Goal: Information Seeking & Learning: Learn about a topic

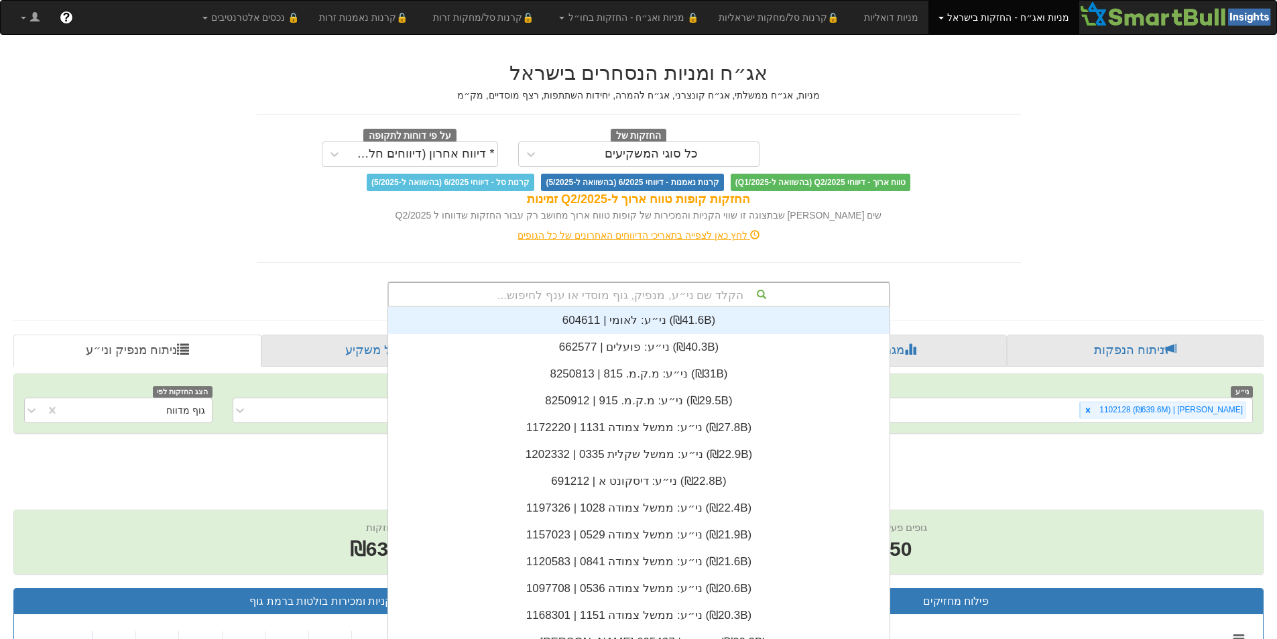
scroll to position [3, 0]
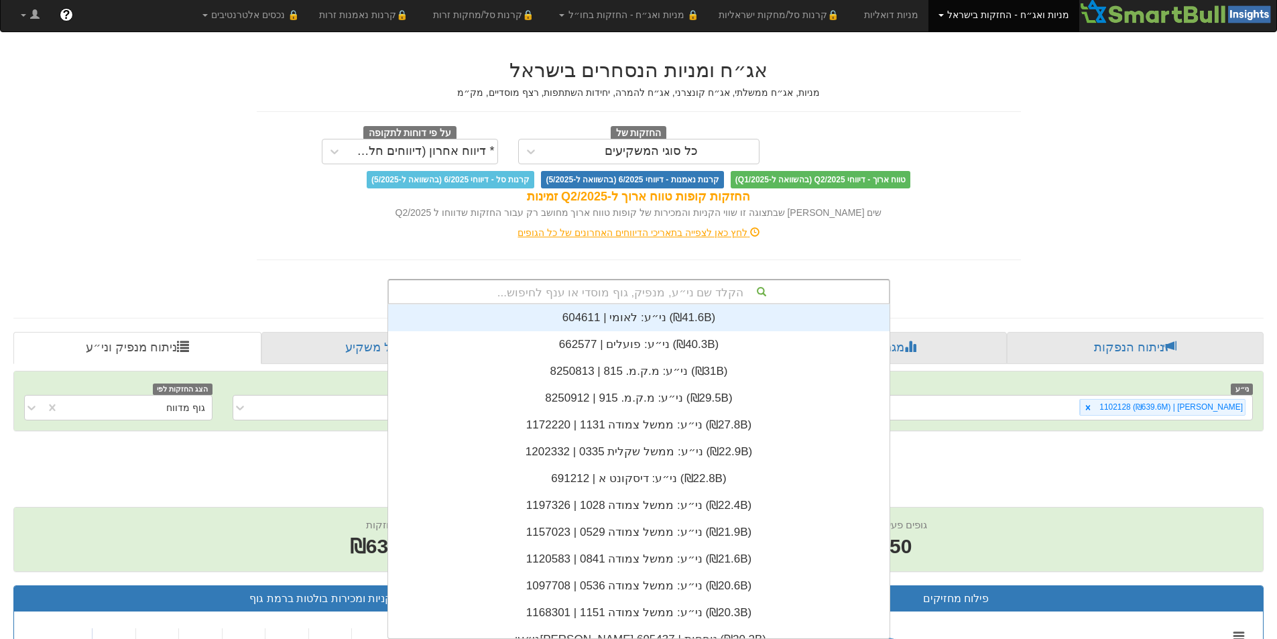
click at [615, 292] on div "הקלד שם ני״ע, מנפיק, גוף מוסדי או ענף לחיפוש..." at bounding box center [639, 291] width 500 height 23
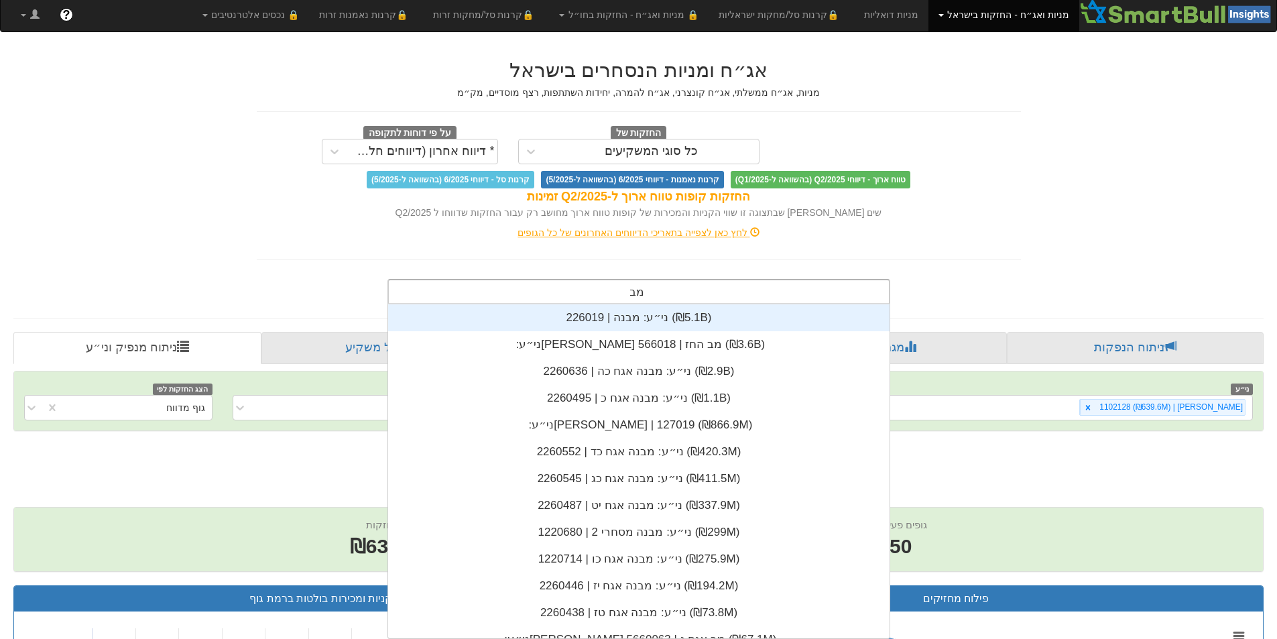
scroll to position [54, 0]
type input "מבטח"
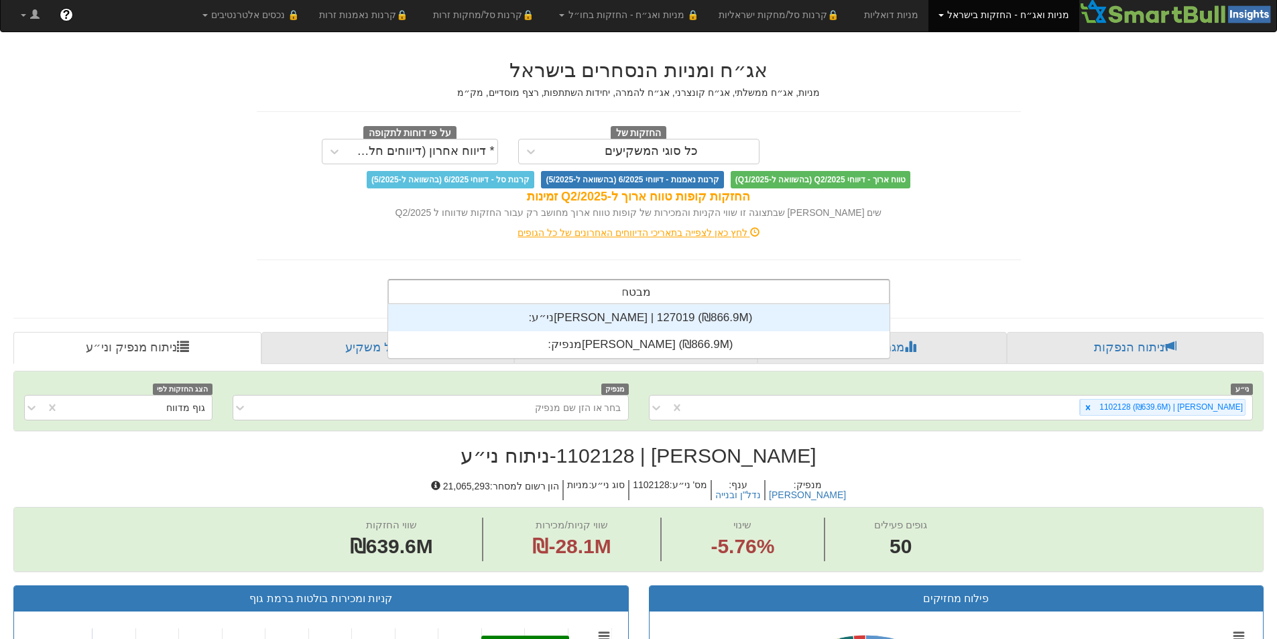
click at [650, 319] on div "ני״ע: ‏[PERSON_NAME] | 127019 ‎(₪866.9M)‎" at bounding box center [638, 317] width 501 height 27
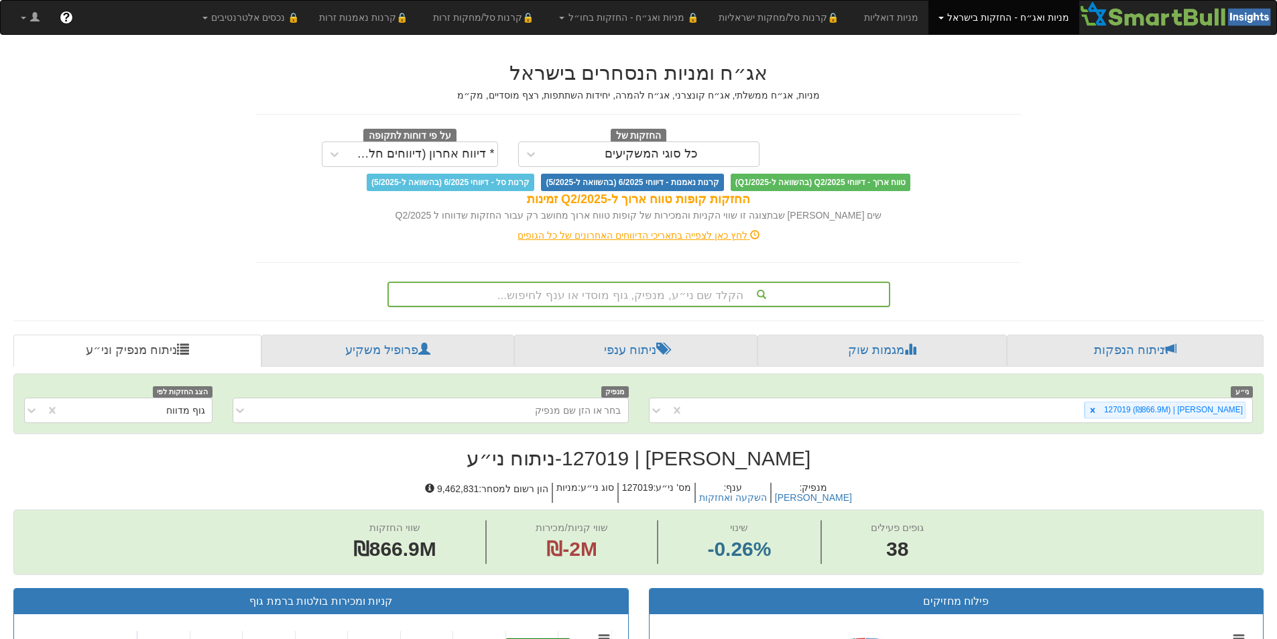
click at [619, 298] on div "הקלד שם ני״ע, מנפיק, גוף מוסדי או ענף לחיפוש..." at bounding box center [639, 294] width 500 height 23
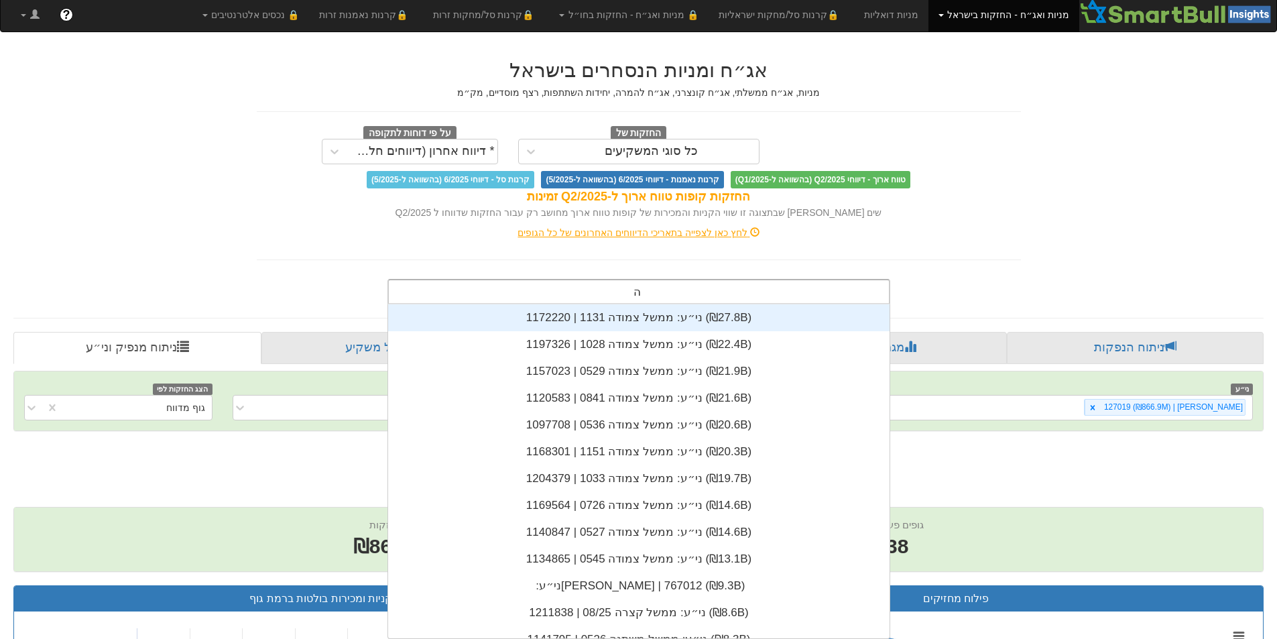
scroll to position [215, 0]
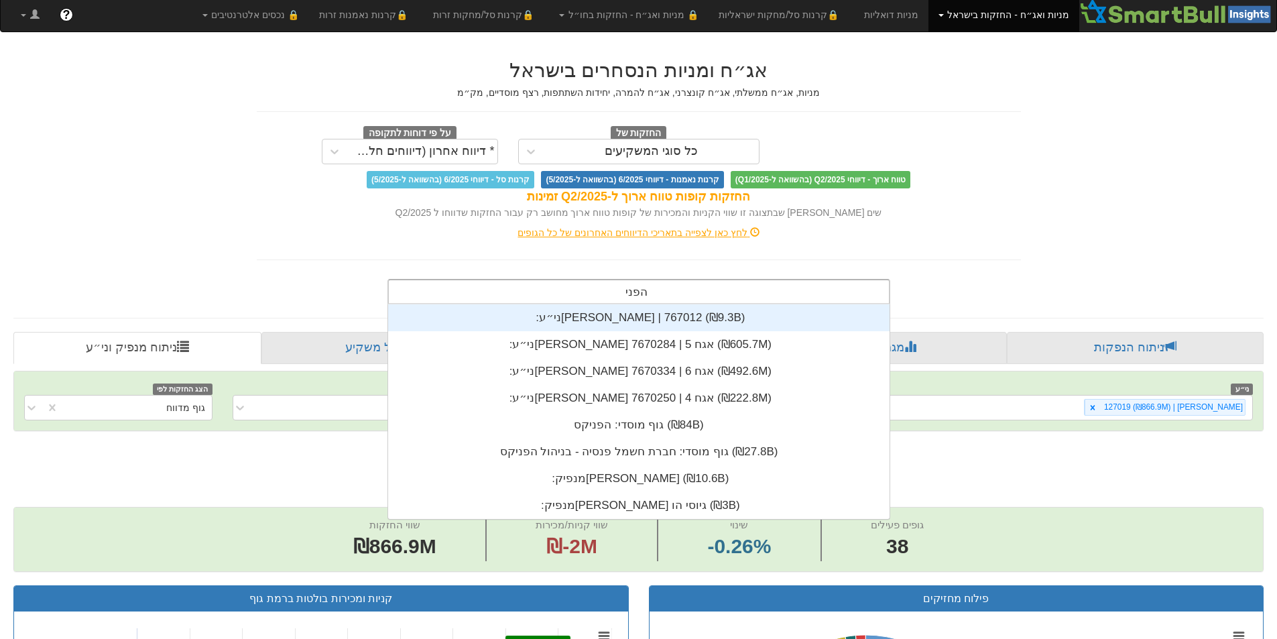
type input "[PERSON_NAME]"
click at [631, 317] on div "ני״ע: ‏[PERSON_NAME] | 767012 ‎(₪9.3B)‎" at bounding box center [638, 317] width 501 height 27
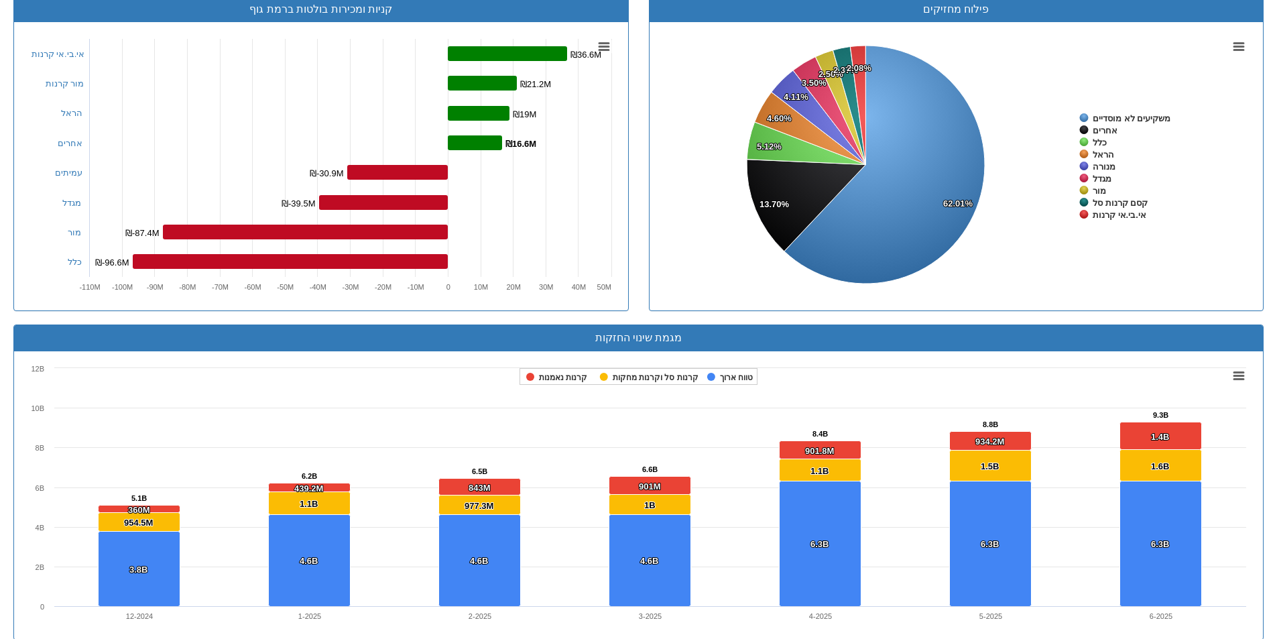
scroll to position [123, 0]
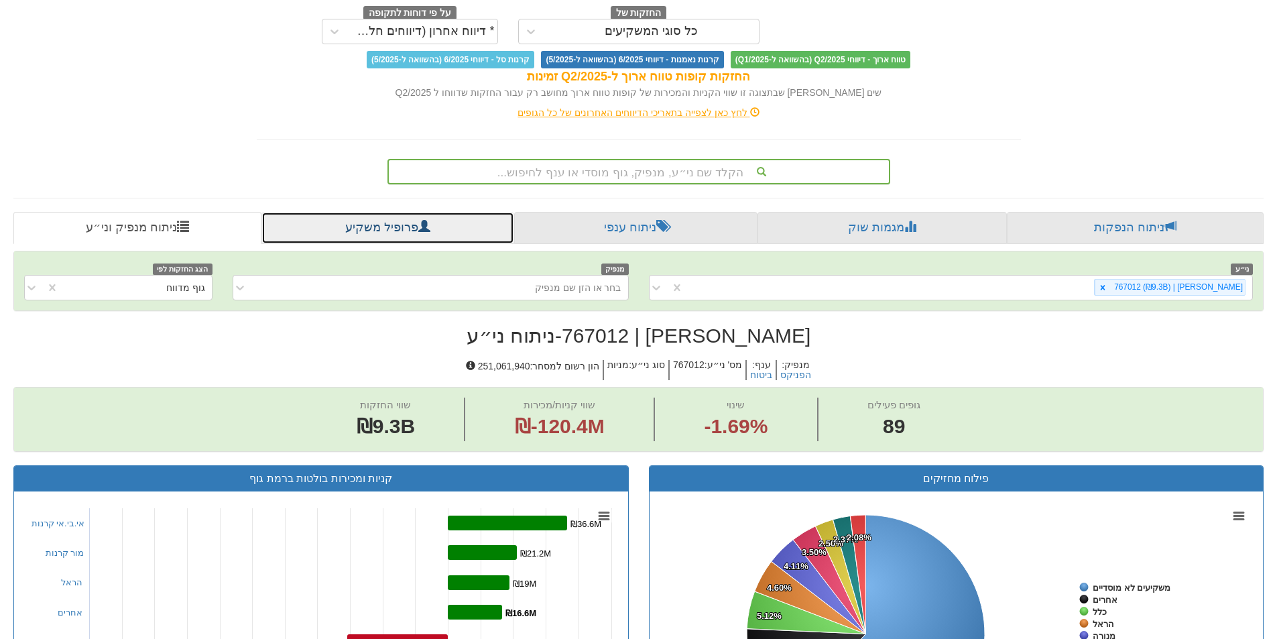
click at [370, 227] on link "פרופיל משקיע" at bounding box center [387, 228] width 252 height 32
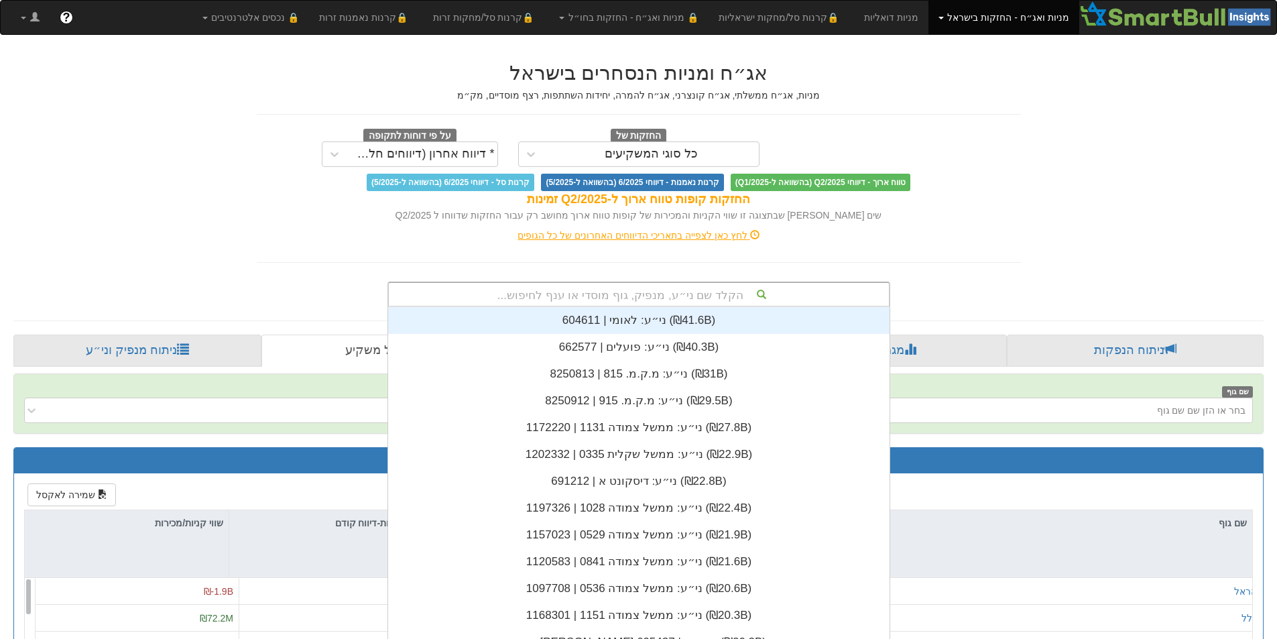
click at [664, 292] on div "הקלד שם ני״ע, מנפיק, גוף מוסדי או ענף לחיפוש..." at bounding box center [639, 294] width 500 height 23
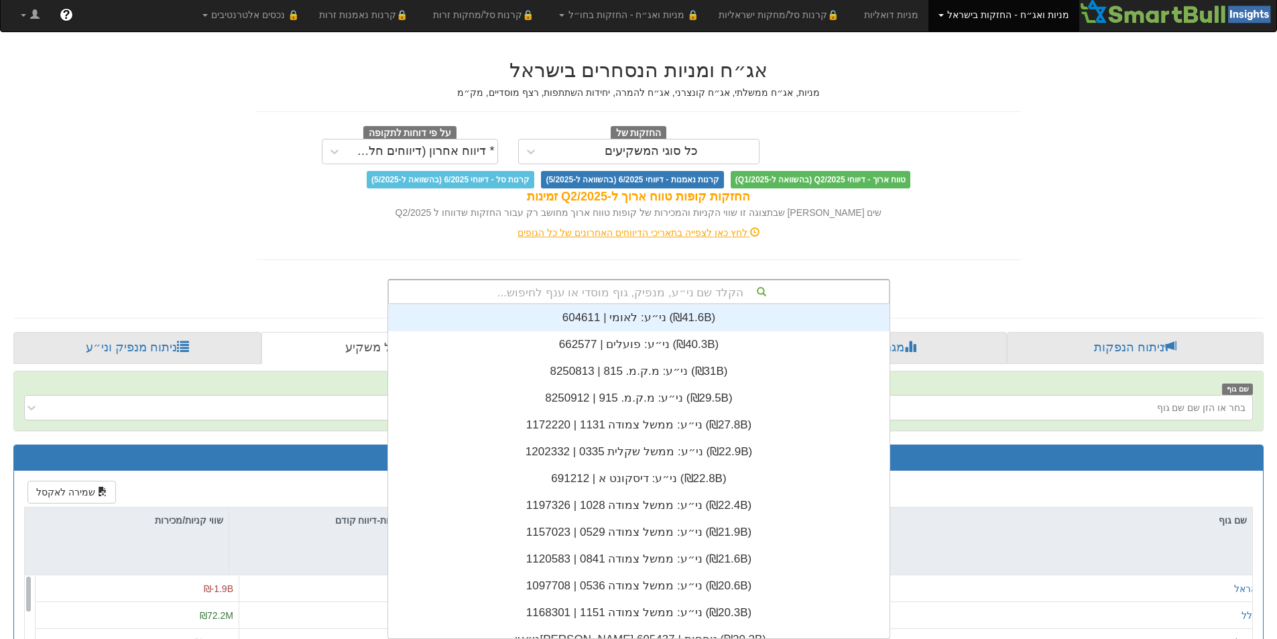
scroll to position [334, 0]
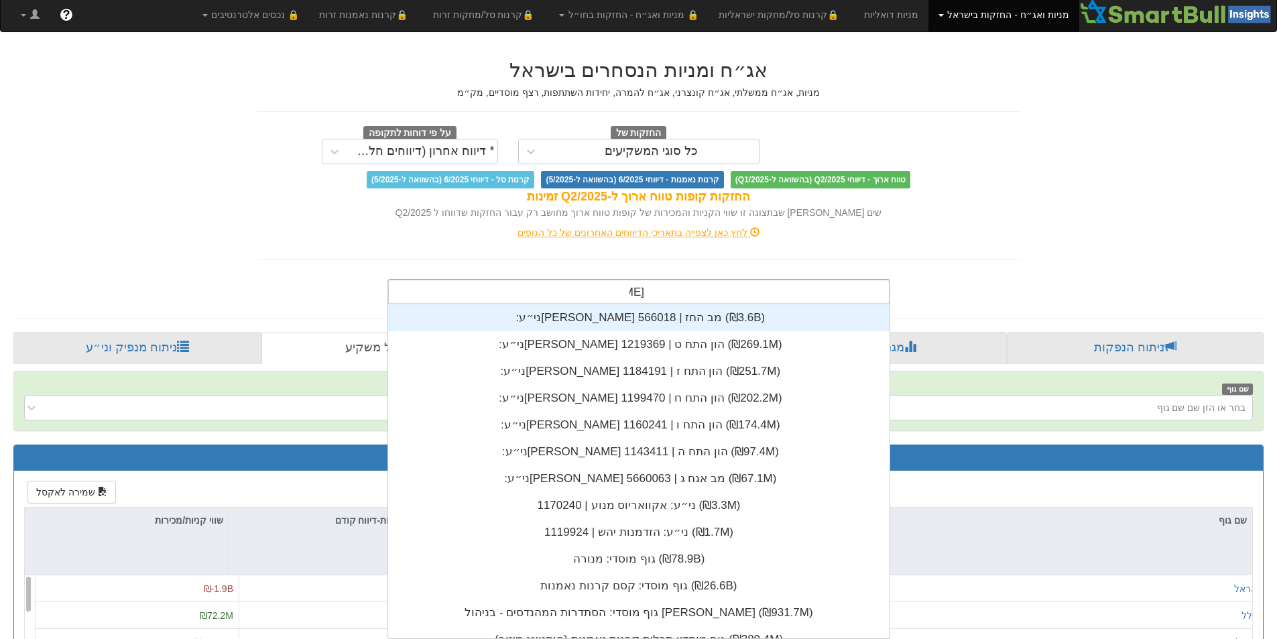
type input "[PERSON_NAME]"
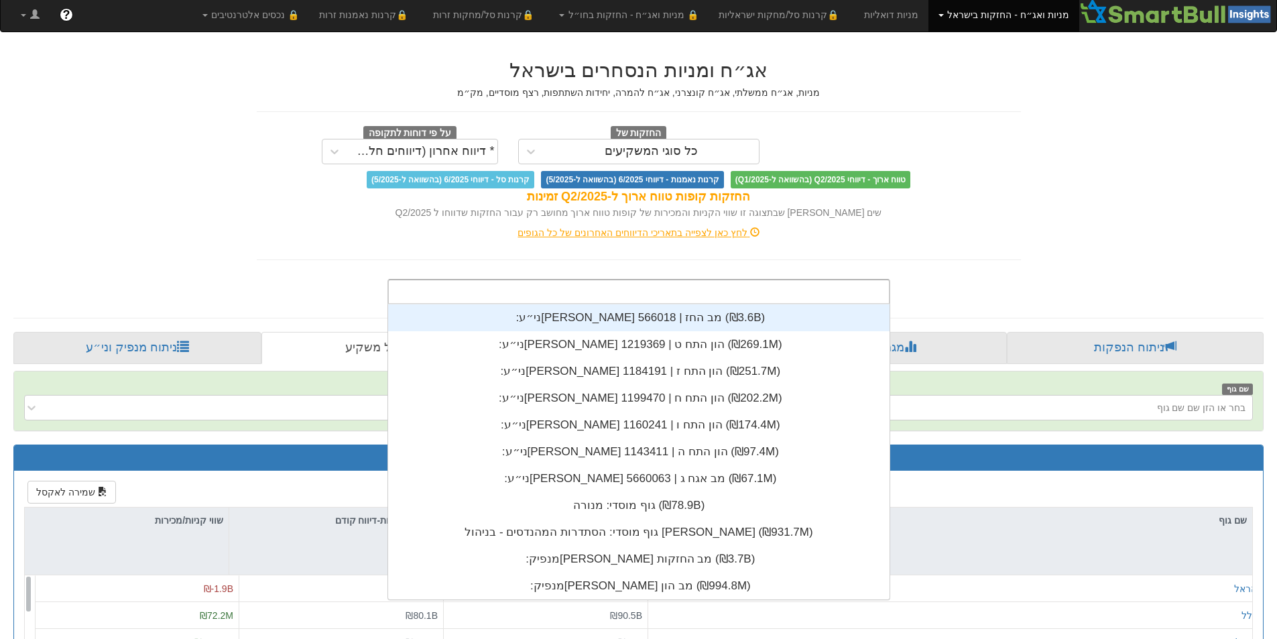
click at [1054, 239] on div "אג״ח ומניות הנסחרים בישראל מניות, אג״ח ממשלתי, אג״ח קונצרני, אג״ח להמרה, יחידות…" at bounding box center [638, 490] width 1270 height 888
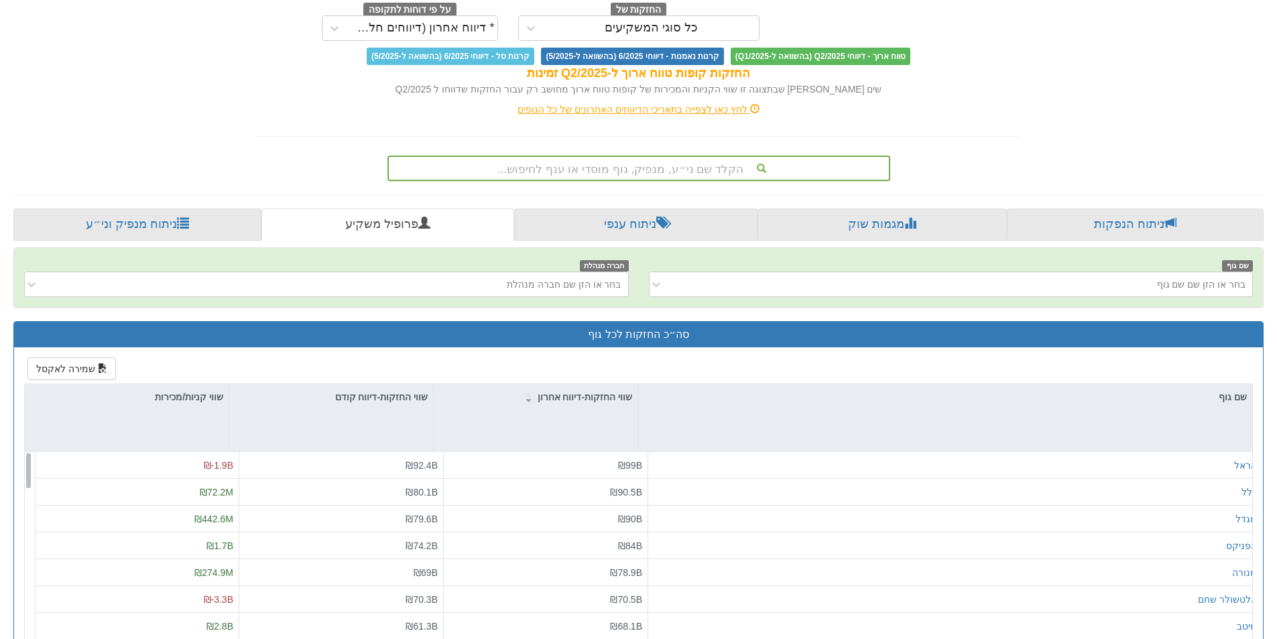
scroll to position [271, 0]
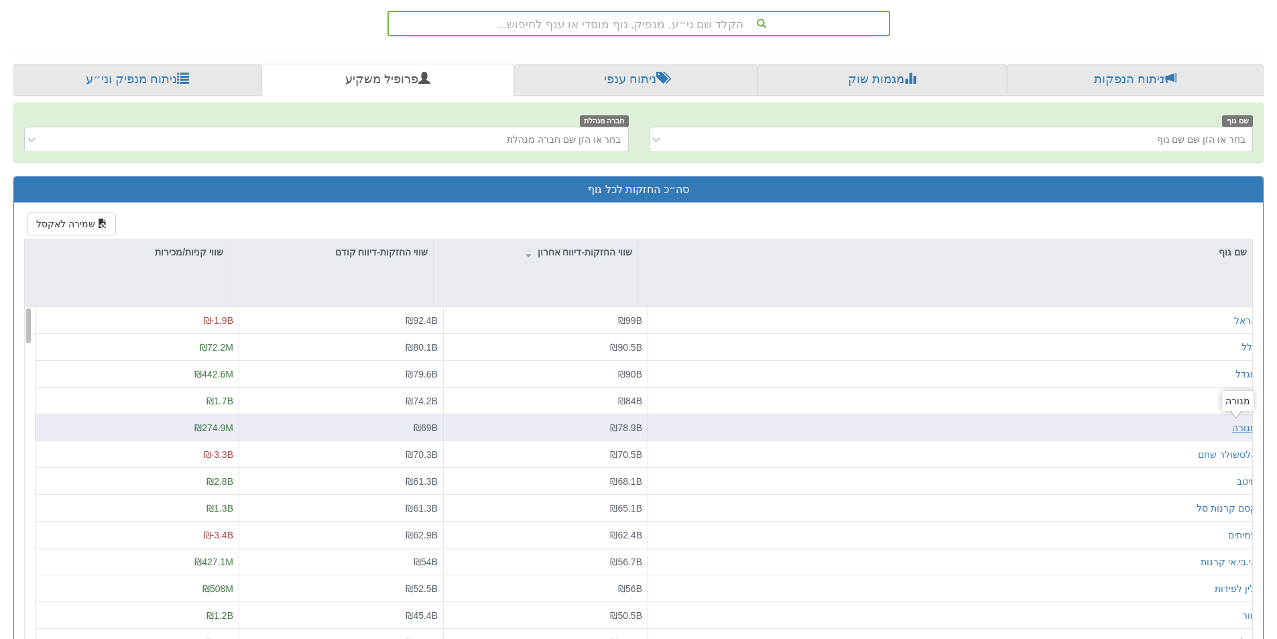
click at [1235, 426] on div "מנורה" at bounding box center [1244, 427] width 25 height 13
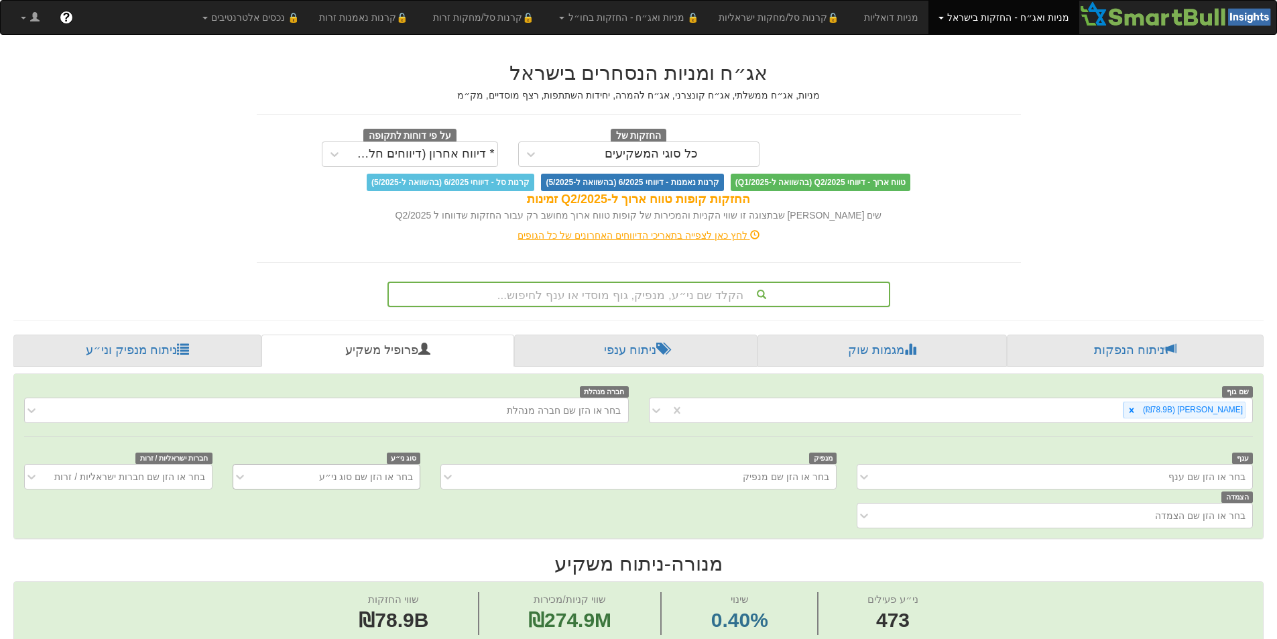
click at [397, 475] on div "בחר או הזן שם סוג ני״ע" at bounding box center [337, 476] width 166 height 21
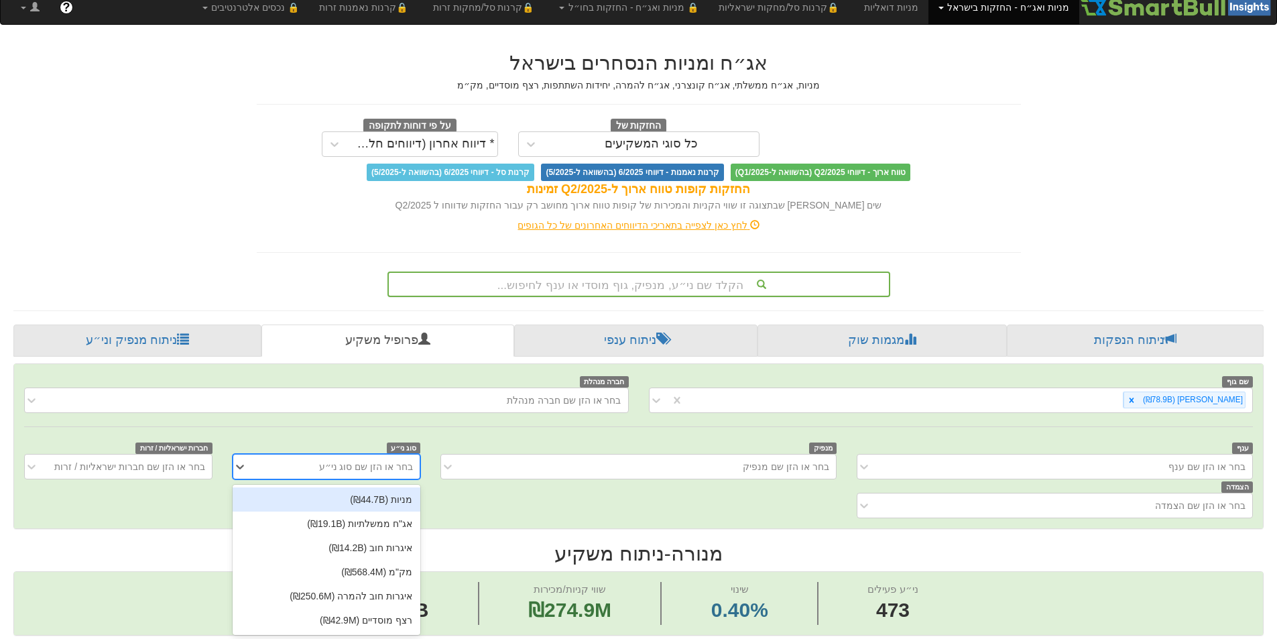
scroll to position [11, 0]
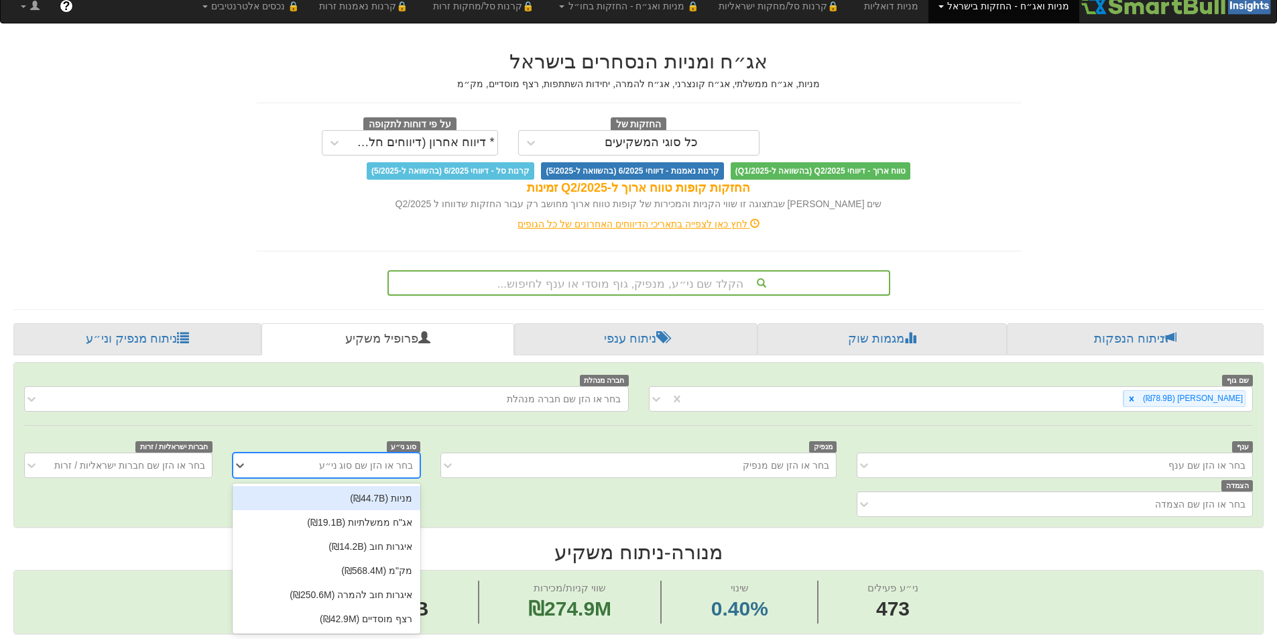
click at [401, 498] on div "מניות (₪44.7B)" at bounding box center [327, 498] width 188 height 24
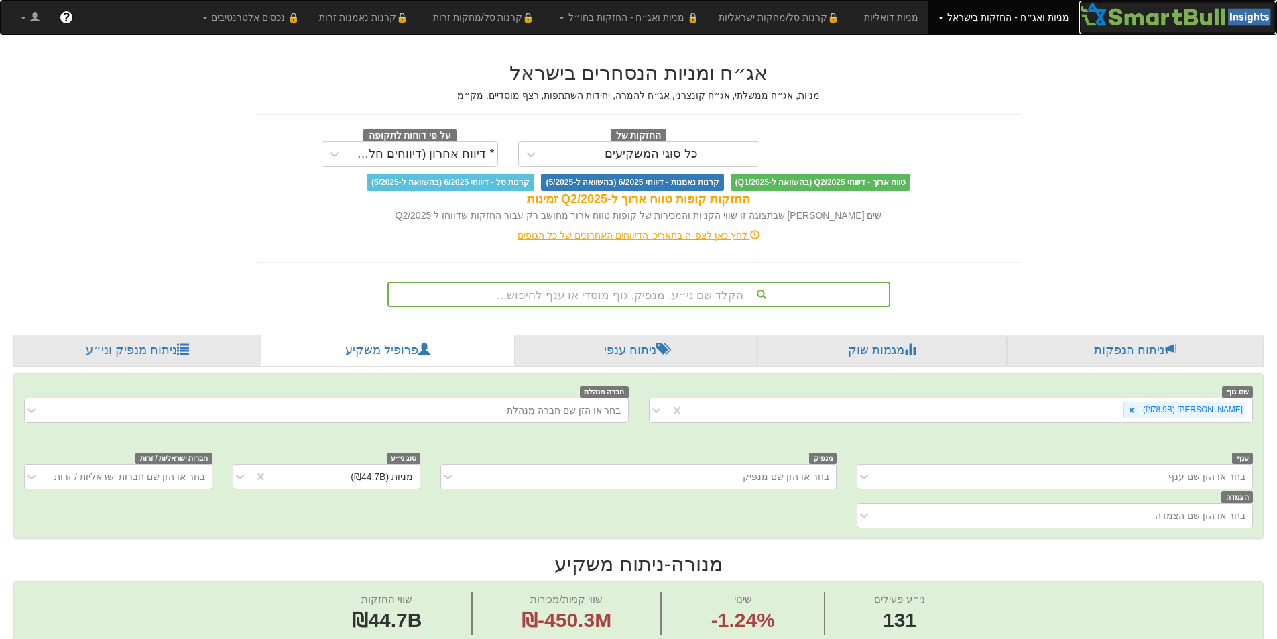
click at [1161, 15] on img at bounding box center [1177, 14] width 197 height 27
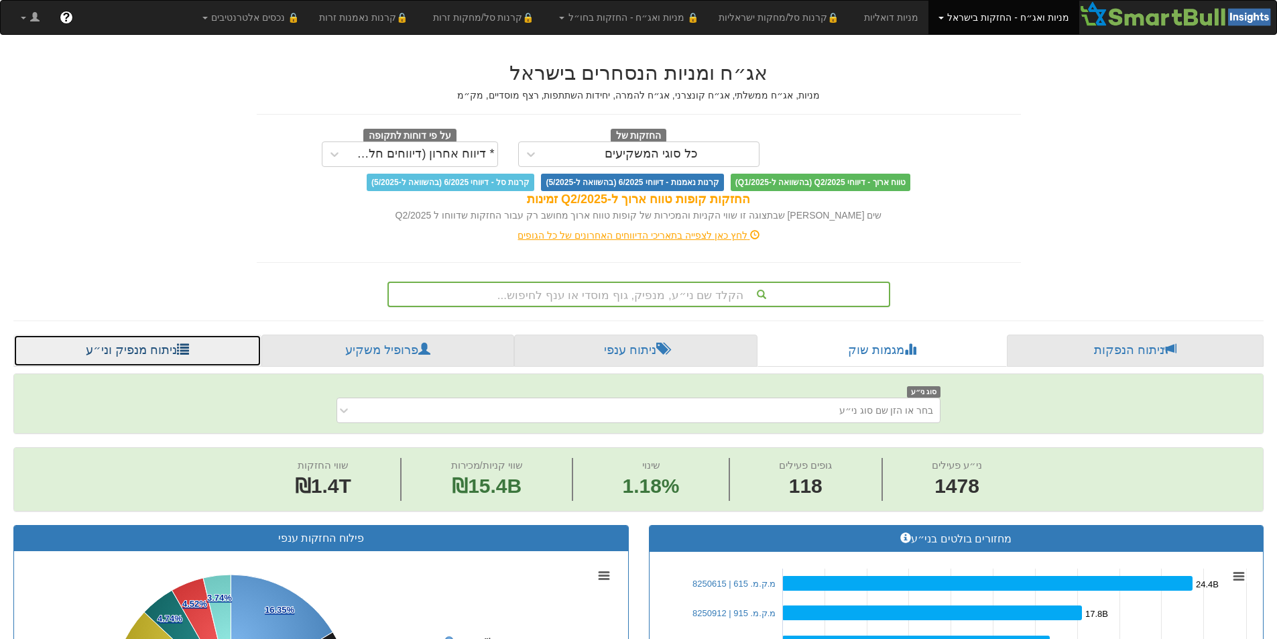
click at [133, 348] on link "ניתוח מנפיק וני״ע" at bounding box center [137, 350] width 248 height 32
